Goal: Transaction & Acquisition: Book appointment/travel/reservation

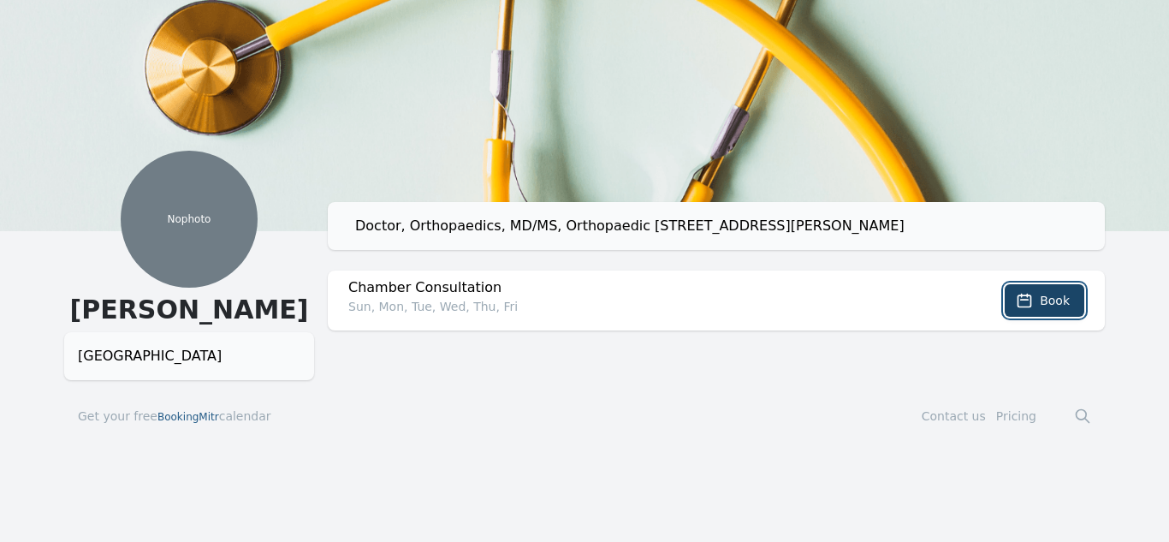
click at [1054, 299] on span "Book" at bounding box center [1055, 300] width 30 height 17
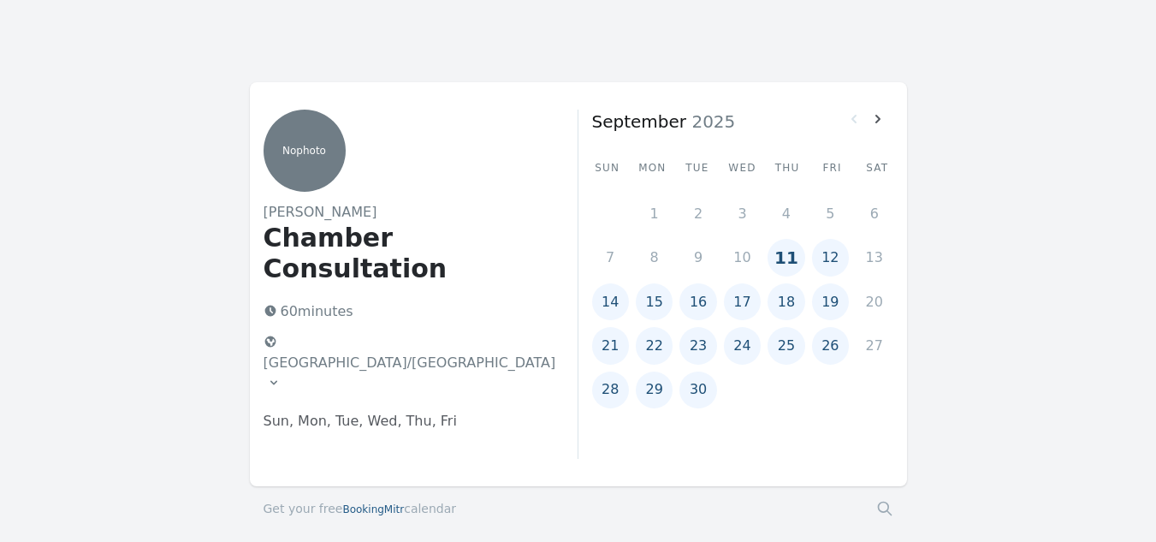
click at [791, 256] on button "11" at bounding box center [786, 257] width 37 height 37
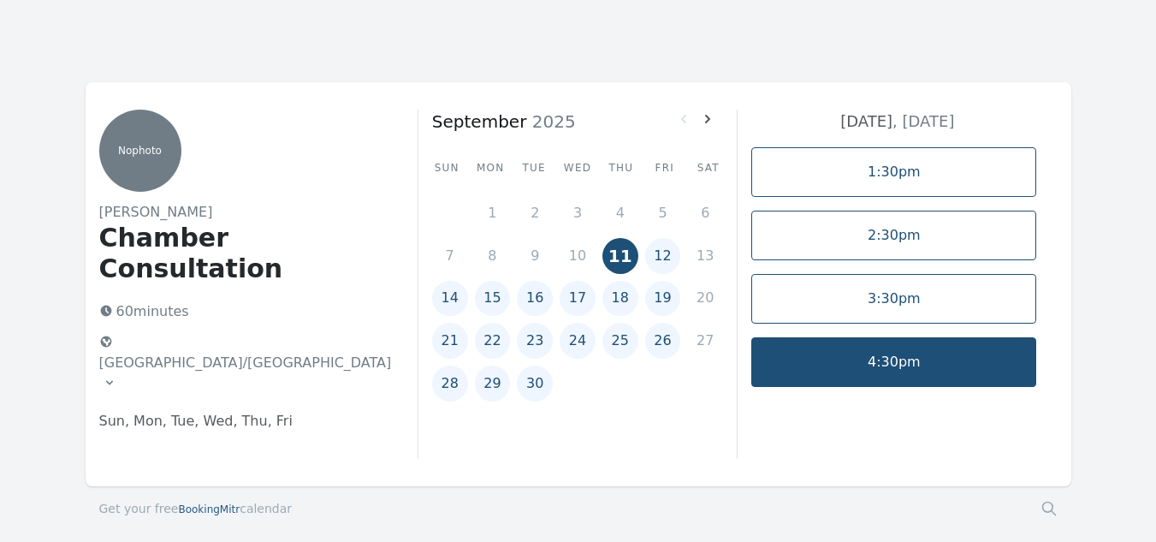
click at [882, 359] on link "4:30pm" at bounding box center [893, 362] width 285 height 50
